Goal: Find specific page/section: Find specific page/section

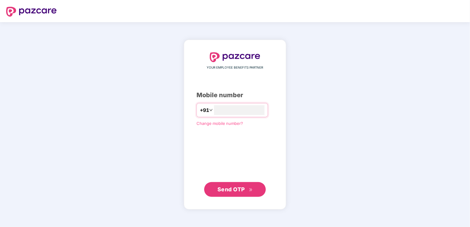
type input "**********"
click at [242, 186] on span "Send OTP" at bounding box center [235, 189] width 35 height 9
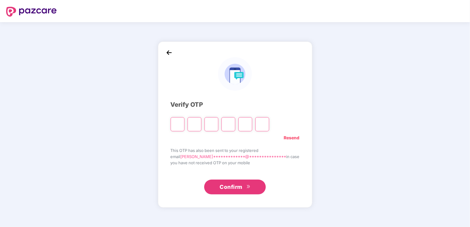
type input "*"
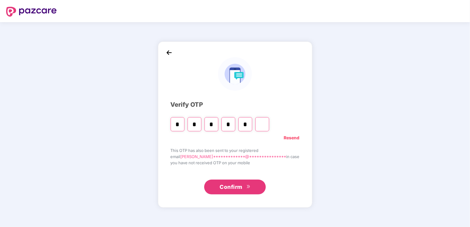
type input "*"
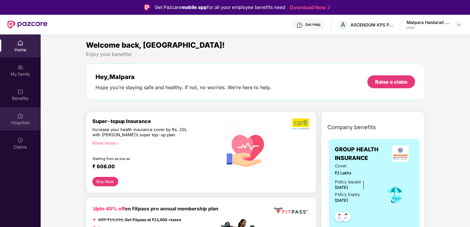
click at [19, 114] on img at bounding box center [20, 116] width 6 height 6
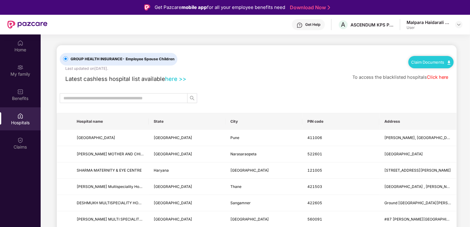
click at [173, 77] on link "here >>" at bounding box center [175, 79] width 21 height 7
